Goal: Check status: Check status

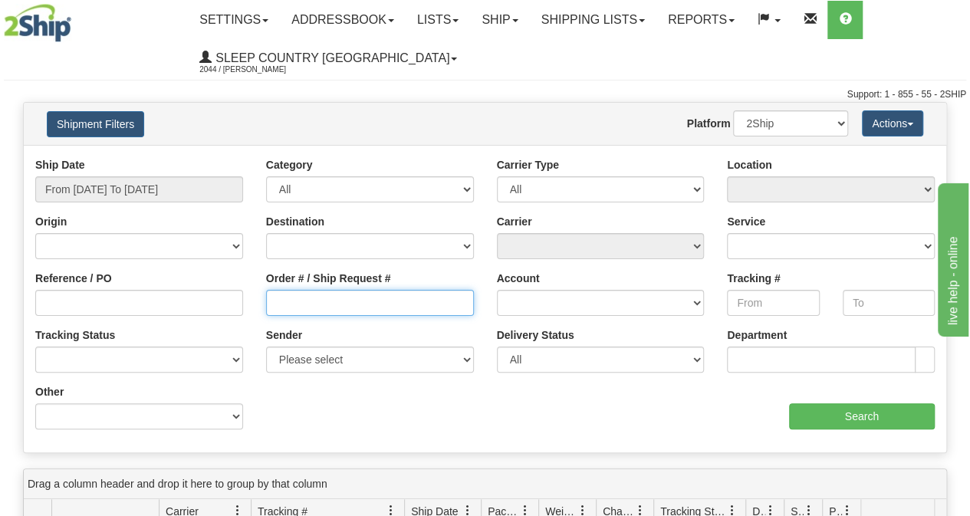
click at [310, 310] on input "Order # / Ship Request #" at bounding box center [370, 303] width 208 height 26
paste input "82H991076"
type input "82H991076"
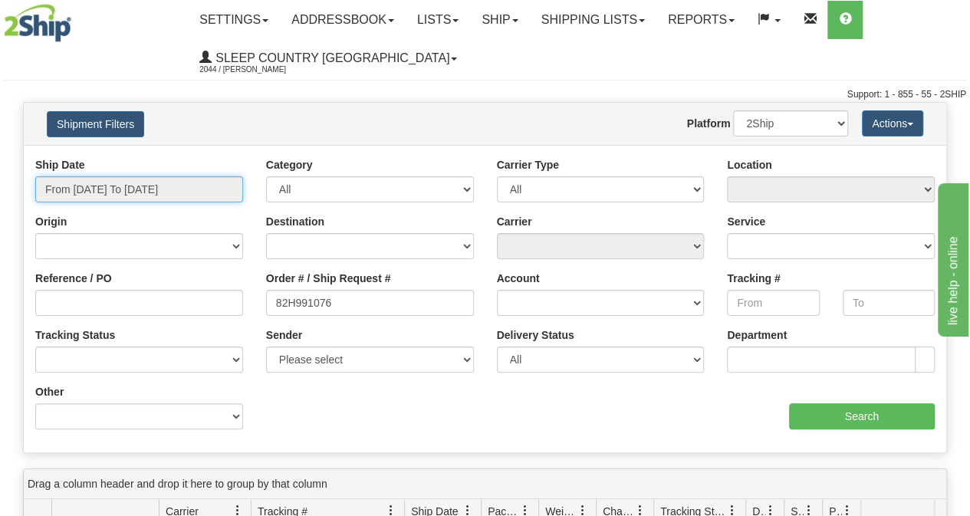
click at [163, 190] on input "From [DATE] To [DATE]" at bounding box center [139, 189] width 208 height 26
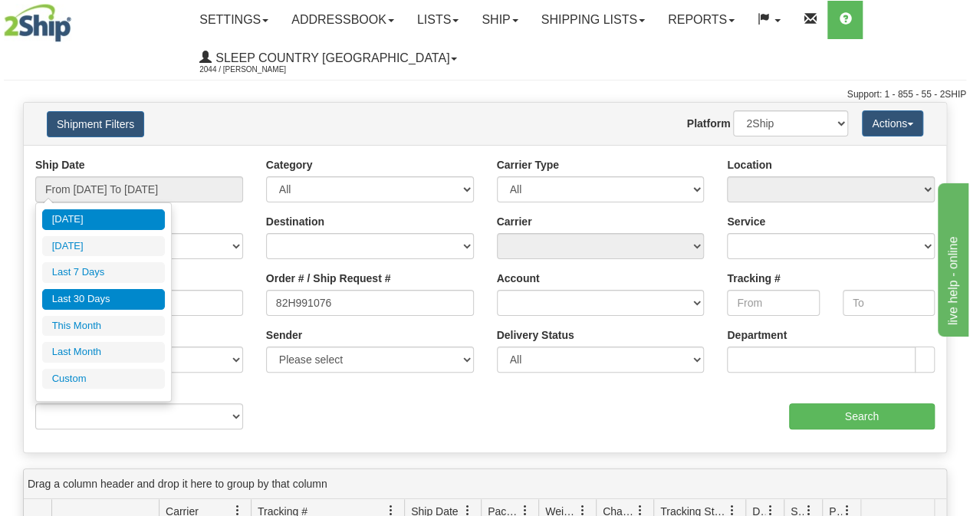
click at [110, 292] on li "Last 30 Days" at bounding box center [103, 299] width 123 height 21
type input "From [DATE] To [DATE]"
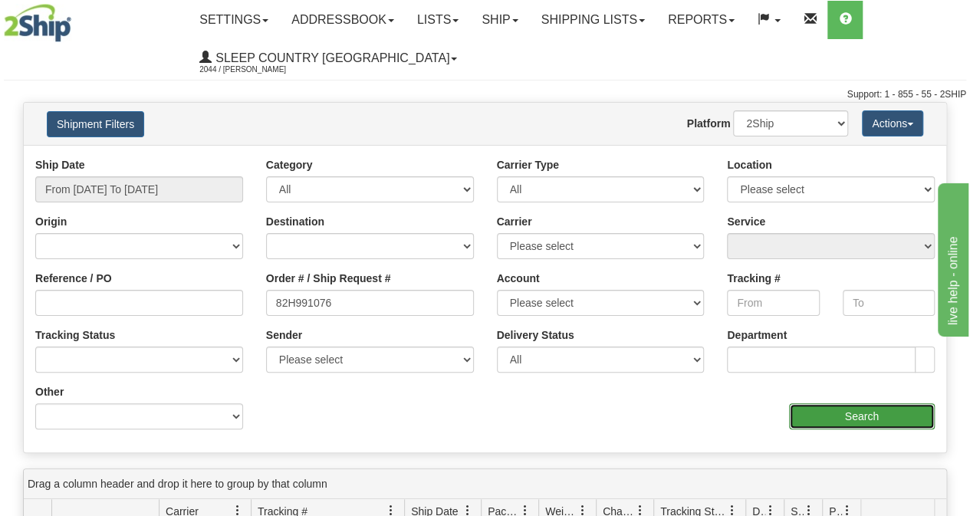
click at [836, 415] on input "Search" at bounding box center [862, 416] width 146 height 26
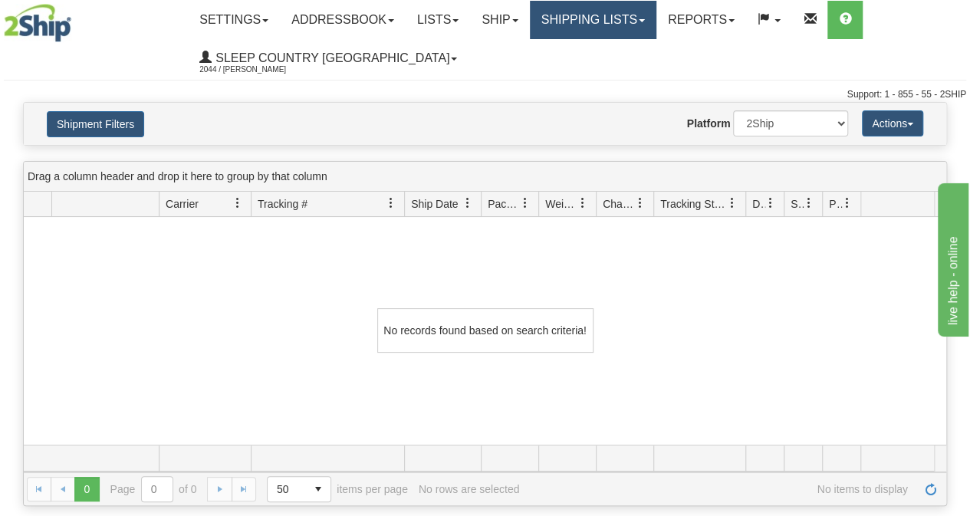
click at [632, 22] on link "Shipping lists" at bounding box center [593, 20] width 126 height 38
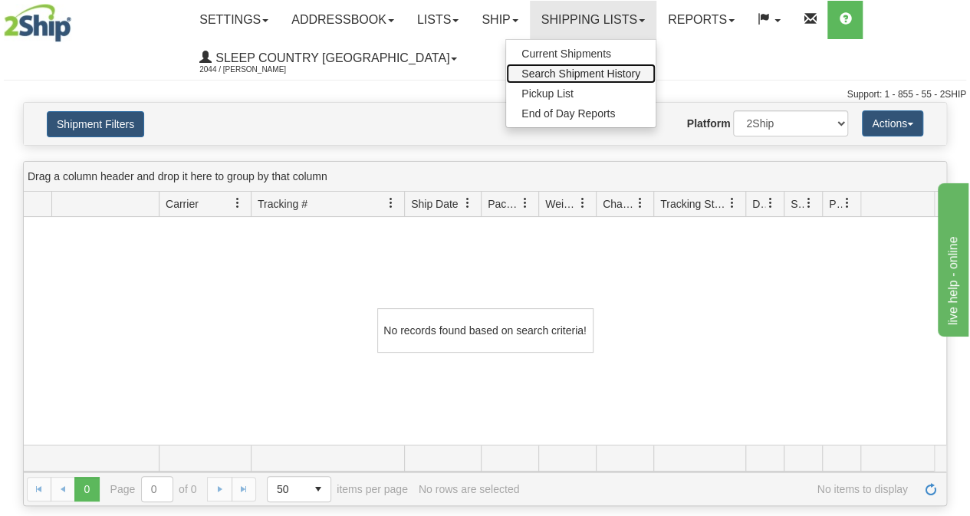
click at [563, 68] on span "Search Shipment History" at bounding box center [580, 73] width 119 height 12
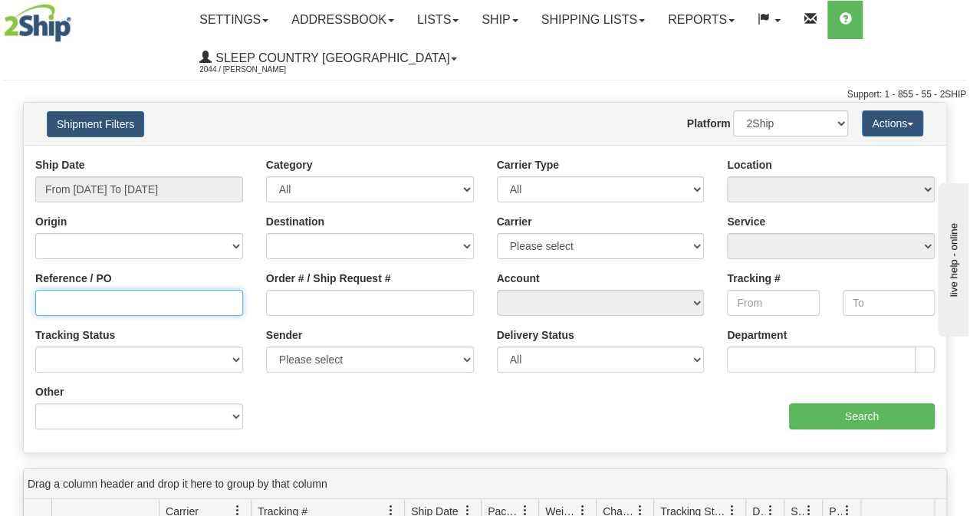
drag, startPoint x: 110, startPoint y: 291, endPoint x: 129, endPoint y: 306, distance: 23.9
click at [112, 292] on input "Reference / PO" at bounding box center [139, 303] width 208 height 26
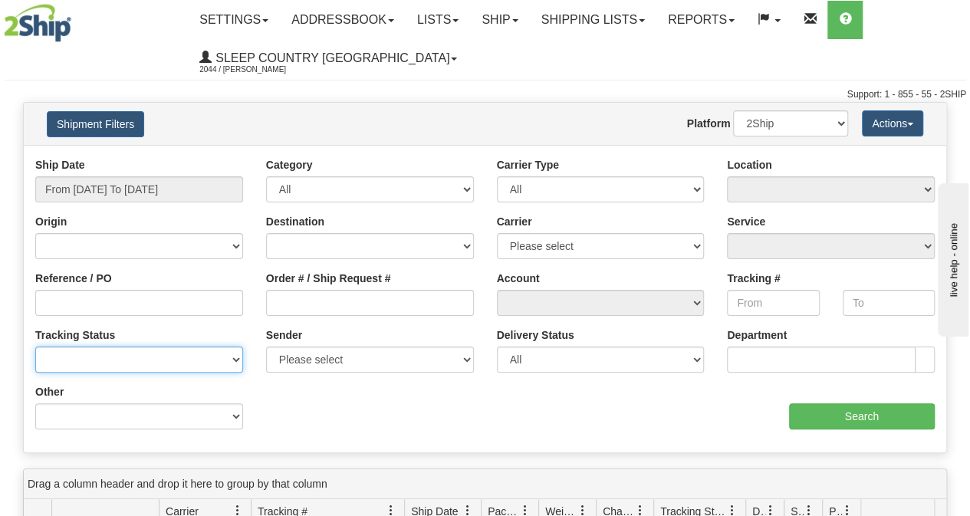
click at [118, 350] on select "No Tracking Info Delivered In Transit Out For Delivery Exception Partial Delive…" at bounding box center [139, 359] width 208 height 26
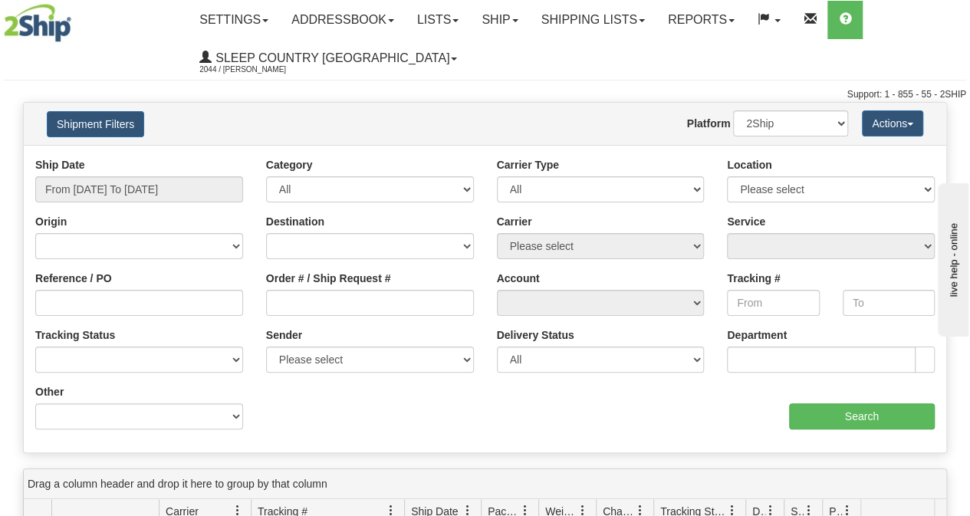
click at [356, 408] on div "Ship Date From [DATE] To [DATE] Category All Inbound Outbound Carrier Type All …" at bounding box center [485, 299] width 922 height 284
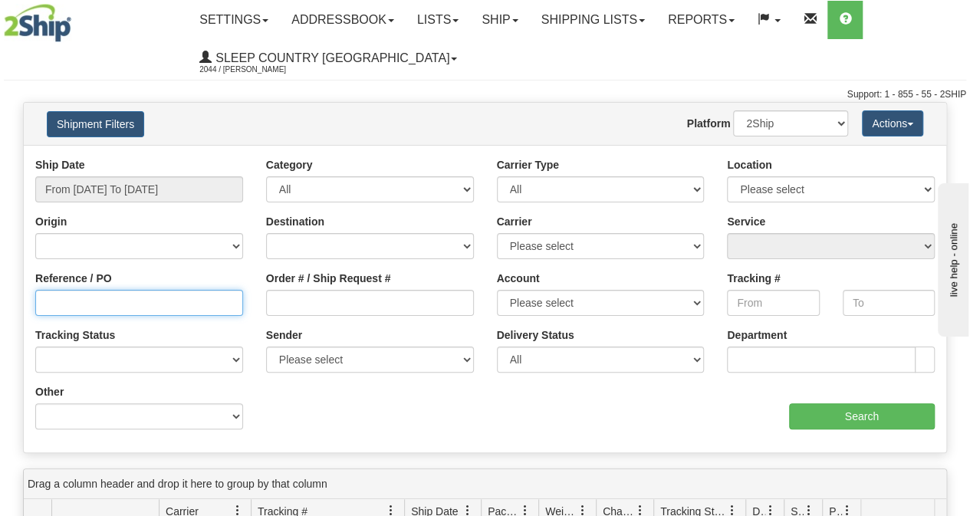
click at [152, 295] on input "Reference / PO" at bounding box center [139, 303] width 208 height 26
paste input "82H991076"
type input "82H991076"
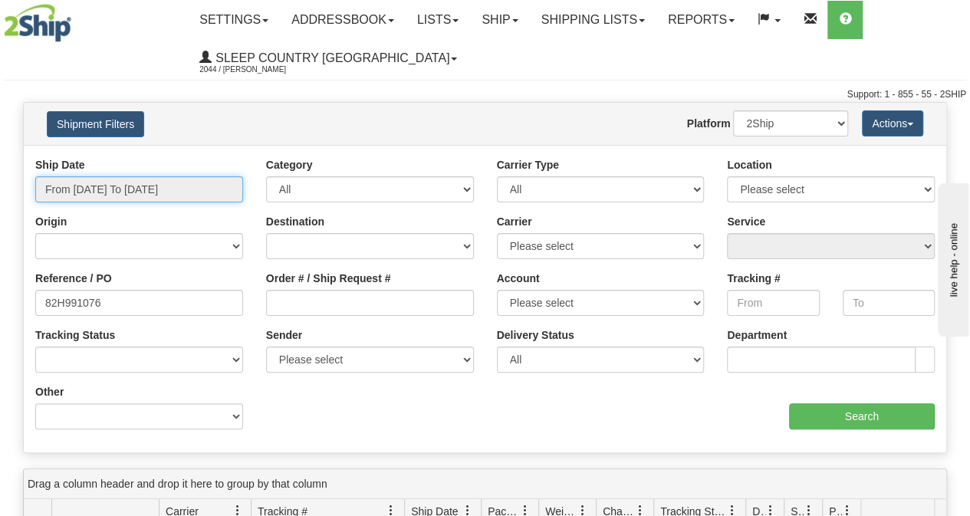
click at [91, 182] on input "From [DATE] To [DATE]" at bounding box center [139, 189] width 208 height 26
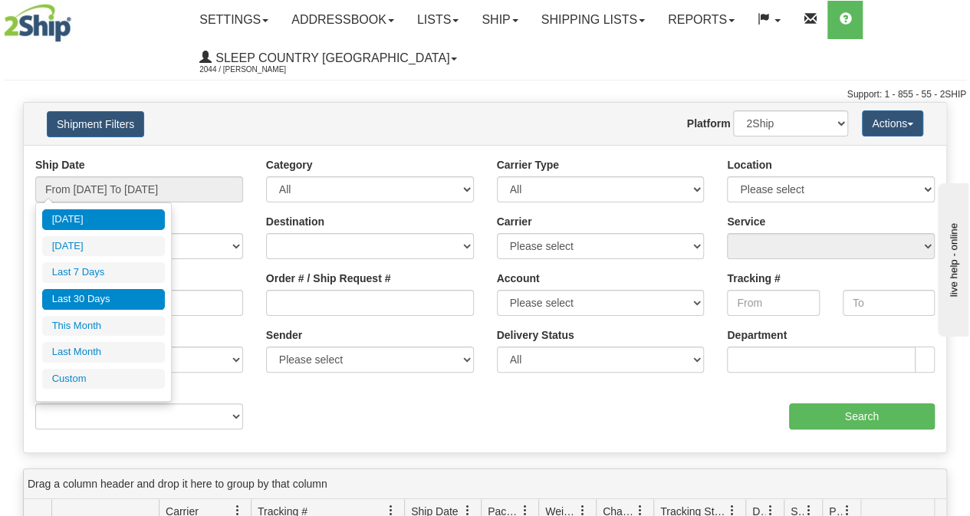
click at [91, 297] on li "Last 30 Days" at bounding box center [103, 299] width 123 height 21
type input "From [DATE] To [DATE]"
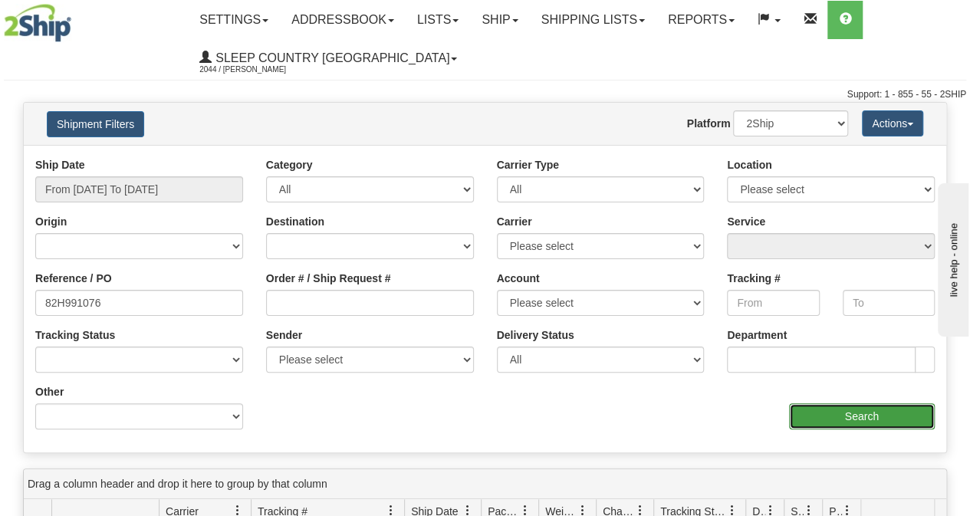
click at [863, 420] on input "Search" at bounding box center [862, 416] width 146 height 26
